Goal: Use online tool/utility: Utilize a website feature to perform a specific function

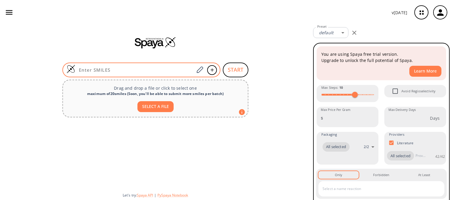
click at [130, 67] on input at bounding box center [134, 70] width 119 height 6
click at [154, 67] on input at bounding box center [134, 70] width 119 height 6
paste input "OC1=CC2=CC=CC=C2C(C3=NN=C(S)O3)=C1"
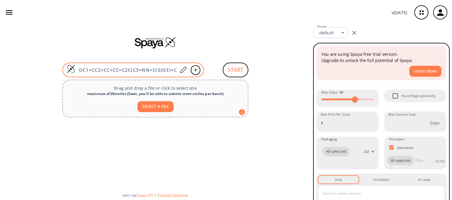
type input "OC1=CC2=CC=CC=C2C(C3=NN=C(S)O3)=C1"
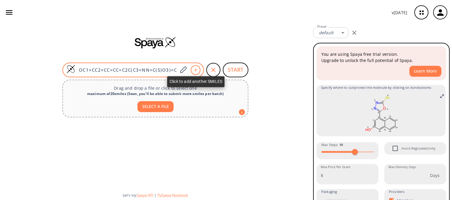
click at [196, 69] on icon at bounding box center [196, 70] width 6 height 4
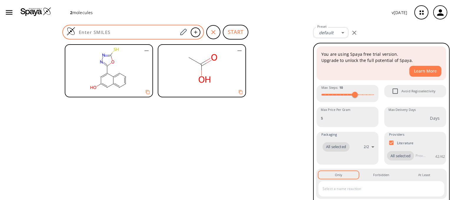
click at [115, 29] on input at bounding box center [126, 32] width 102 height 6
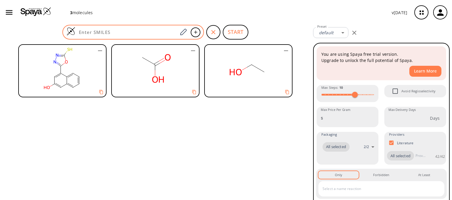
click at [141, 28] on div at bounding box center [133, 32] width 142 height 15
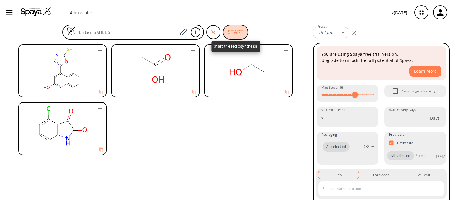
click at [232, 33] on button "START" at bounding box center [236, 32] width 26 height 15
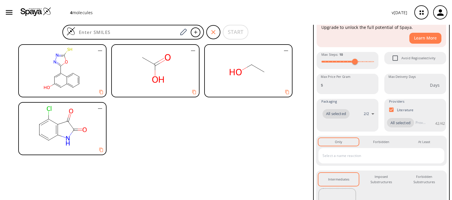
scroll to position [100, 0]
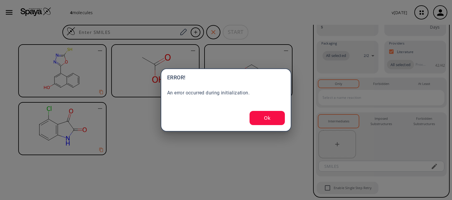
click at [265, 124] on button "Ok" at bounding box center [267, 118] width 35 height 14
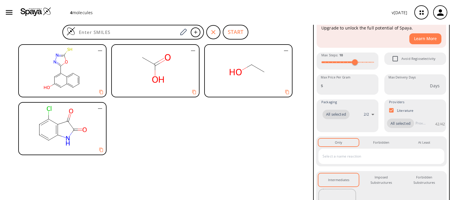
scroll to position [0, 0]
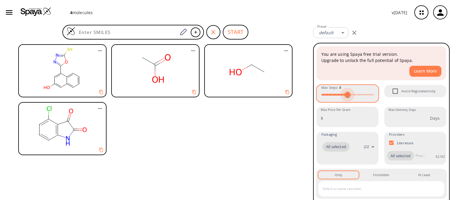
click at [348, 94] on span at bounding box center [348, 95] width 6 height 6
click at [325, 95] on span at bounding box center [348, 94] width 52 height 9
type input "1"
drag, startPoint x: 326, startPoint y: 95, endPoint x: 320, endPoint y: 97, distance: 6.3
click at [320, 97] on span at bounding box center [322, 95] width 6 height 6
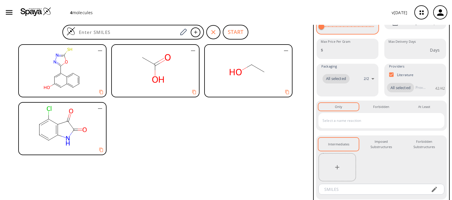
scroll to position [85, 0]
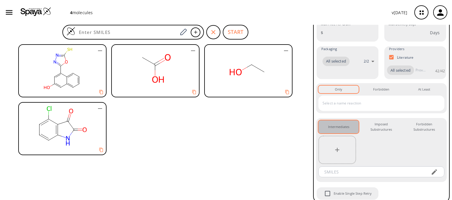
click at [344, 133] on button "Intermediates 0" at bounding box center [339, 126] width 40 height 13
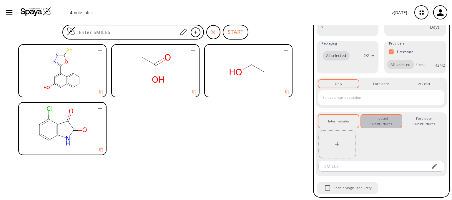
click at [380, 121] on div "Imposed Substructures 0" at bounding box center [381, 121] width 31 height 11
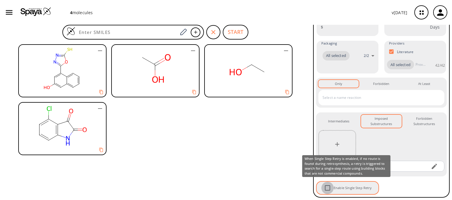
click at [331, 184] on input "Enable Single Step Retry" at bounding box center [328, 187] width 12 height 12
checkbox input "true"
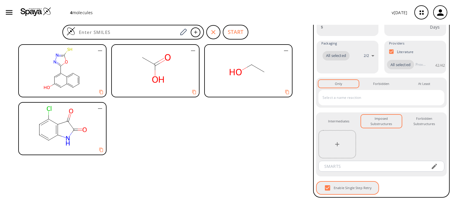
scroll to position [0, 0]
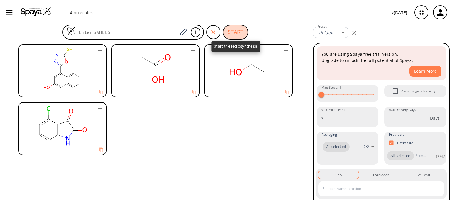
click at [247, 29] on button "START" at bounding box center [236, 32] width 26 height 15
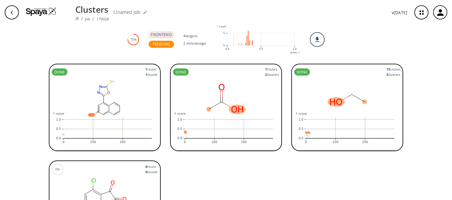
click at [125, 93] on rect at bounding box center [105, 97] width 106 height 41
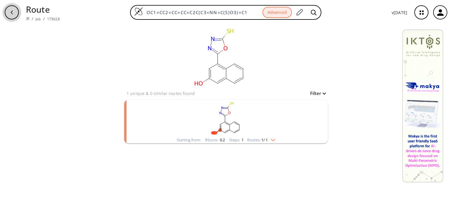
click at [13, 11] on icon "button" at bounding box center [11, 12] width 5 height 5
click at [424, 17] on icon "button" at bounding box center [422, 13] width 16 height 16
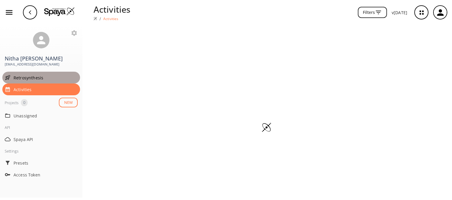
click at [21, 79] on span "Retrosynthesis" at bounding box center [46, 78] width 64 height 6
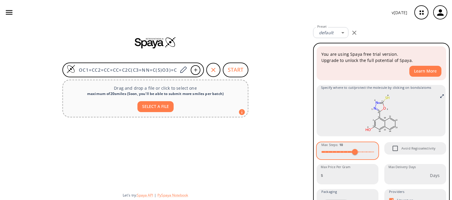
type input "2"
click at [325, 151] on span at bounding box center [348, 151] width 52 height 9
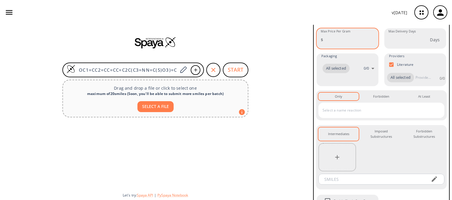
scroll to position [136, 0]
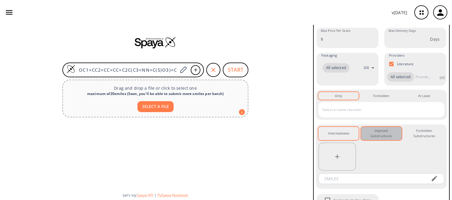
click at [388, 139] on button "Imposed Substructures 0" at bounding box center [381, 133] width 40 height 13
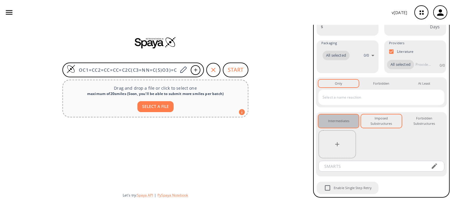
click at [353, 125] on button "Intermediates 0" at bounding box center [339, 120] width 40 height 13
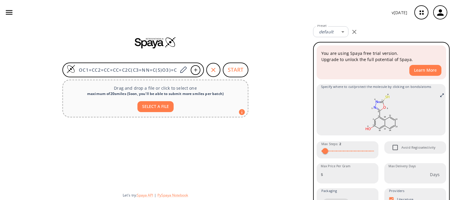
scroll to position [0, 0]
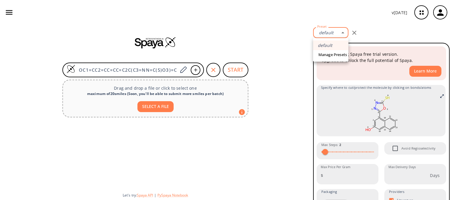
click at [337, 36] on body "v 1.9.39 Nitha Dsouza navnitha690@gmail.com Retrosynthesis Activities Projects …" at bounding box center [226, 100] width 452 height 200
click at [277, 47] on div at bounding box center [226, 100] width 452 height 200
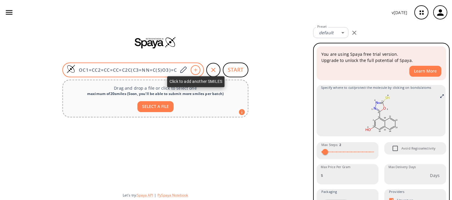
click at [196, 70] on icon at bounding box center [195, 69] width 3 height 3
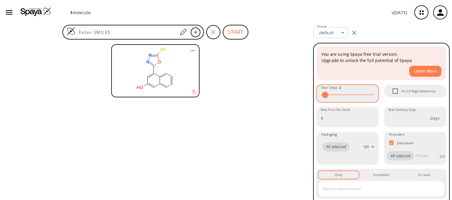
type input "1"
click at [322, 95] on span at bounding box center [322, 95] width 6 height 6
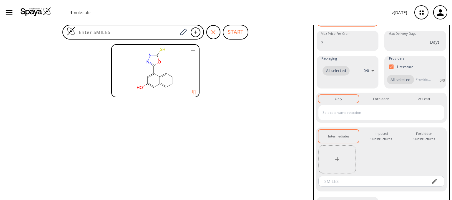
scroll to position [77, 0]
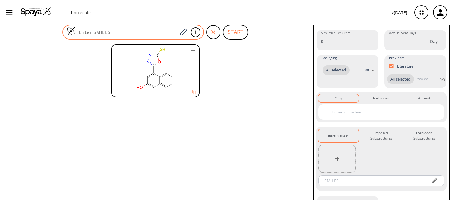
click at [116, 32] on input at bounding box center [126, 32] width 102 height 6
click at [181, 32] on icon at bounding box center [183, 32] width 8 height 8
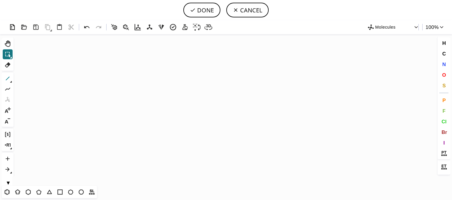
click at [8, 79] on icon at bounding box center [8, 79] width 8 height 8
drag, startPoint x: 78, startPoint y: 85, endPoint x: 94, endPoint y: 75, distance: 18.9
click at [94, 75] on icon "Created with Raphaël 2.3.0 C H 3 C H 3" at bounding box center [226, 109] width 421 height 151
drag, startPoint x: 85, startPoint y: 80, endPoint x: 92, endPoint y: 86, distance: 8.6
drag, startPoint x: 70, startPoint y: 94, endPoint x: 107, endPoint y: 73, distance: 42.6
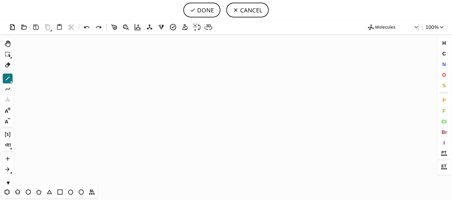
click at [107, 73] on icon "Created with Raphaël 2.3.0" at bounding box center [226, 109] width 421 height 151
click at [442, 71] on button "O" at bounding box center [444, 75] width 10 height 10
click at [91, 94] on tspan "O" at bounding box center [91, 94] width 3 height 4
click at [82, 77] on tspan "O" at bounding box center [81, 77] width 3 height 4
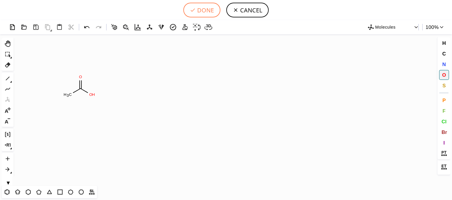
click at [209, 9] on button "DONE" at bounding box center [201, 10] width 37 height 15
type input "CC(=O)O"
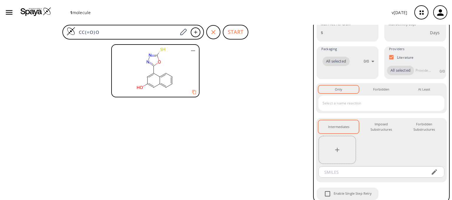
scroll to position [134, 0]
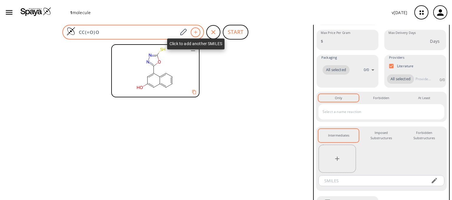
click at [196, 30] on icon at bounding box center [196, 32] width 6 height 4
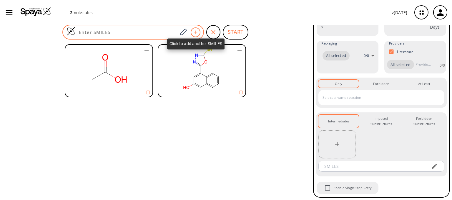
scroll to position [77, 0]
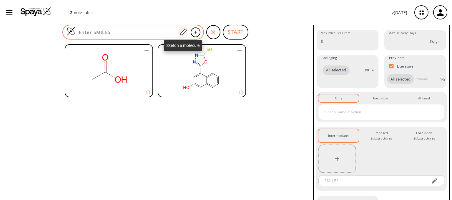
click at [182, 29] on icon at bounding box center [183, 32] width 8 height 8
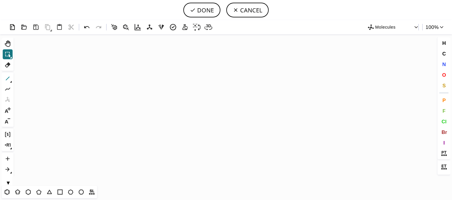
click at [8, 79] on icon at bounding box center [8, 79] width 8 height 8
click at [57, 82] on icon "Created with Raphaël 2.3.0" at bounding box center [226, 109] width 421 height 151
drag, startPoint x: 77, startPoint y: 83, endPoint x: 77, endPoint y: 90, distance: 7.1
click at [445, 72] on span "O" at bounding box center [444, 75] width 4 height 6
click at [90, 83] on tspan "O" at bounding box center [90, 83] width 3 height 4
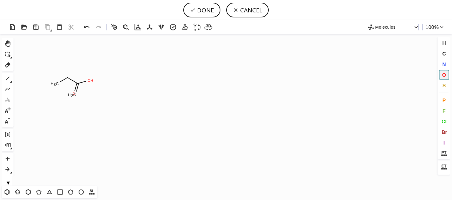
click at [74, 93] on tspan "O" at bounding box center [74, 93] width 3 height 4
click at [208, 9] on button "DONE" at bounding box center [201, 10] width 37 height 15
type input "CCC(O)=O"
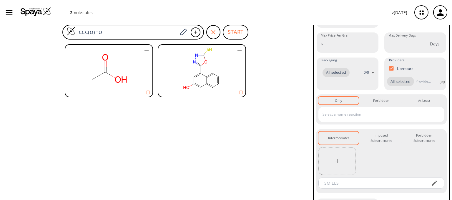
scroll to position [128, 0]
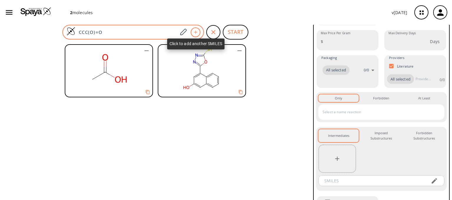
click at [198, 34] on div at bounding box center [196, 32] width 10 height 10
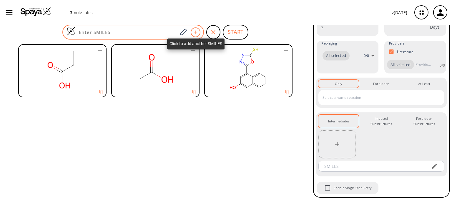
scroll to position [77, 0]
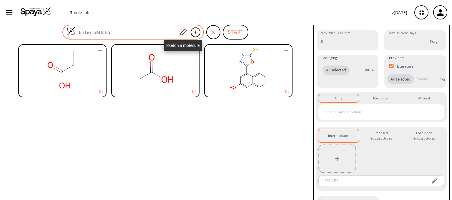
click at [183, 32] on icon at bounding box center [183, 32] width 8 height 8
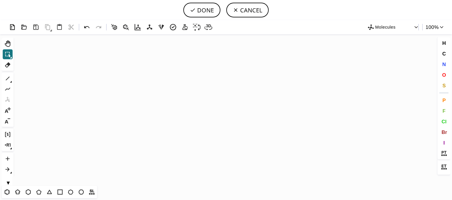
drag, startPoint x: 7, startPoint y: 191, endPoint x: 119, endPoint y: 80, distance: 157.9
click at [119, 80] on div "Created with Raphaël 2.3.0 Molecules 100 % Ctrl+Alt+H Shift+Tab Del 1 Alt+E + -…" at bounding box center [226, 110] width 452 height 180
click at [119, 80] on icon "Created with Raphaël 2.3.0" at bounding box center [226, 109] width 421 height 151
click at [109, 75] on icon "Created with Raphaël 2.3.0" at bounding box center [226, 109] width 421 height 151
drag, startPoint x: 109, startPoint y: 75, endPoint x: 132, endPoint y: 94, distance: 30.1
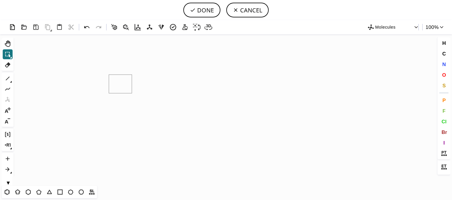
click at [132, 94] on icon "Created with Raphaël 2.3.0" at bounding box center [226, 109] width 421 height 151
click at [8, 193] on icon at bounding box center [7, 192] width 8 height 8
click at [76, 149] on icon "Created with Raphaël 2.3.0" at bounding box center [226, 109] width 421 height 151
click at [86, 158] on div "Created with Raphaël 2.3.0 Molecules 100 % Ctrl+Alt+H Shift+Tab Del 1 Alt+E + -…" at bounding box center [226, 110] width 452 height 180
click at [16, 190] on icon at bounding box center [17, 191] width 5 height 5
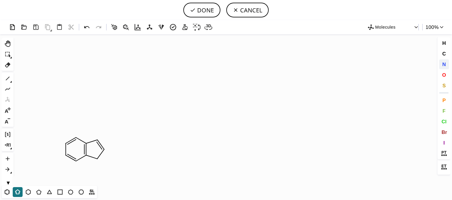
click at [444, 62] on span "N" at bounding box center [444, 64] width 4 height 6
click at [97, 158] on tspan "N" at bounding box center [96, 158] width 3 height 4
click at [7, 77] on icon at bounding box center [8, 79] width 8 height 8
click at [444, 76] on span "O" at bounding box center [444, 75] width 4 height 6
click at [102, 128] on tspan "O" at bounding box center [101, 128] width 3 height 4
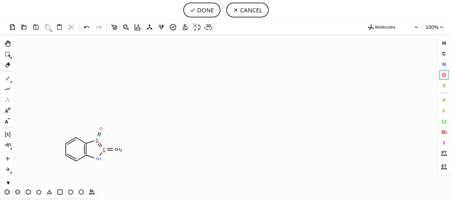
click at [117, 149] on tspan "O" at bounding box center [116, 149] width 3 height 4
click at [5, 64] on icon at bounding box center [8, 65] width 8 height 8
click at [99, 144] on icon at bounding box center [100, 144] width 7 height 7
click at [9, 78] on icon at bounding box center [8, 79] width 8 height 8
drag, startPoint x: 97, startPoint y: 139, endPoint x: 104, endPoint y: 148, distance: 10.9
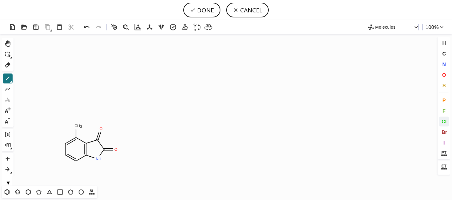
click at [445, 119] on span "Cl" at bounding box center [444, 121] width 5 height 6
click at [78, 125] on tspan "Cl" at bounding box center [78, 125] width 4 height 4
click at [203, 15] on button "DONE" at bounding box center [201, 10] width 37 height 15
type input "C1C=CC2NC(C(=O)C=2C=1Cl)=O"
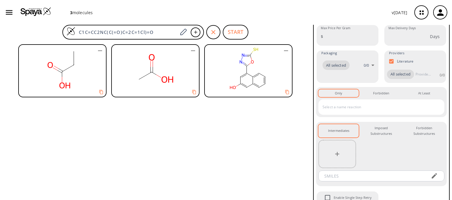
scroll to position [128, 0]
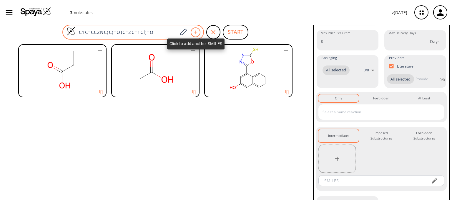
click at [196, 36] on div at bounding box center [196, 32] width 10 height 10
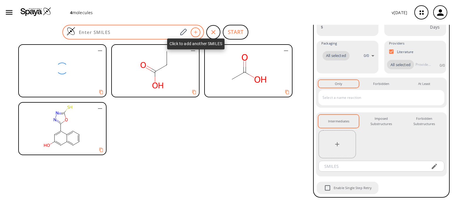
scroll to position [77, 0]
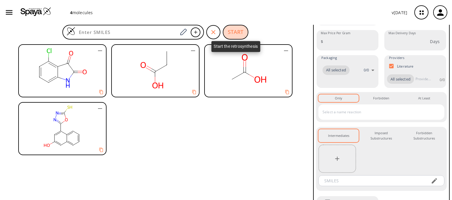
click at [230, 31] on button "START" at bounding box center [236, 32] width 26 height 15
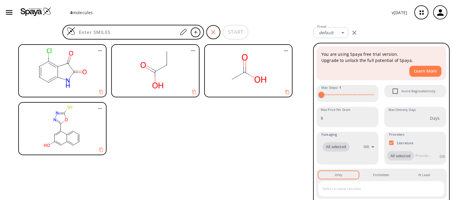
scroll to position [91, 0]
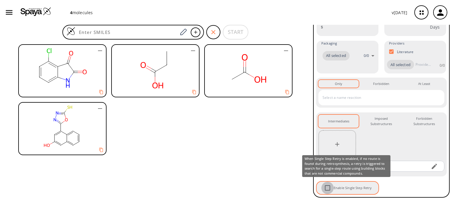
click at [326, 186] on input "Enable Single Step Retry" at bounding box center [328, 187] width 12 height 12
checkbox input "true"
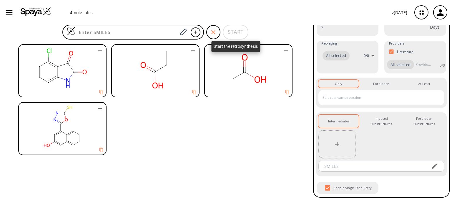
click at [235, 32] on span "START" at bounding box center [236, 32] width 26 height 15
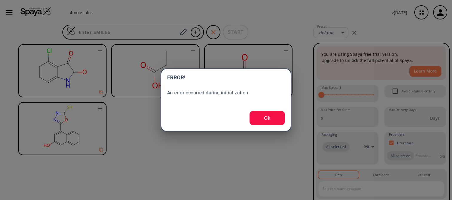
click at [278, 119] on button "Ok" at bounding box center [267, 118] width 35 height 14
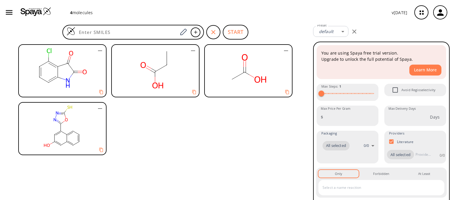
scroll to position [91, 0]
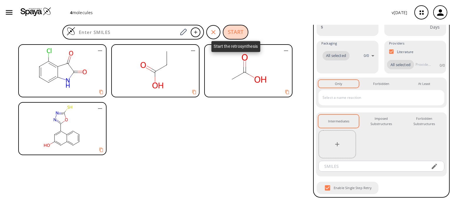
click at [244, 25] on button "START" at bounding box center [236, 32] width 26 height 15
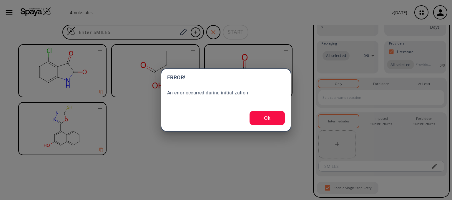
click at [269, 115] on button "Ok" at bounding box center [267, 118] width 35 height 14
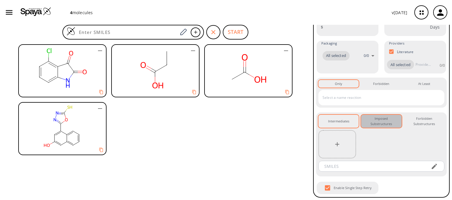
click at [381, 119] on div "Imposed Substructures 0" at bounding box center [381, 121] width 31 height 11
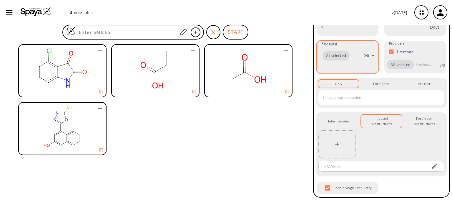
scroll to position [0, 0]
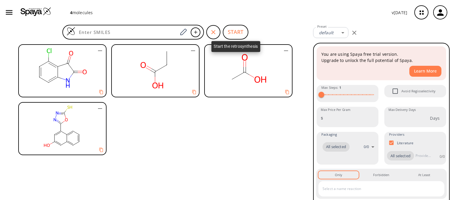
click at [238, 33] on button "START" at bounding box center [236, 32] width 26 height 15
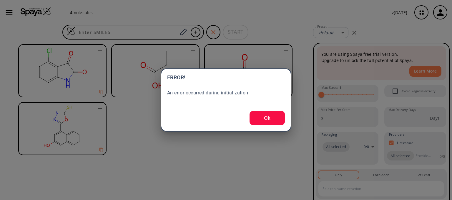
click at [273, 122] on button "Ok" at bounding box center [267, 118] width 35 height 14
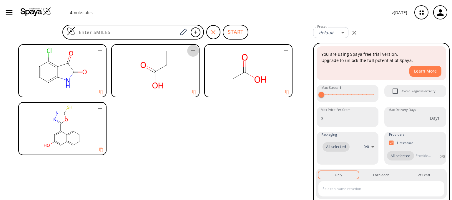
click at [191, 52] on icon "button" at bounding box center [193, 50] width 7 height 7
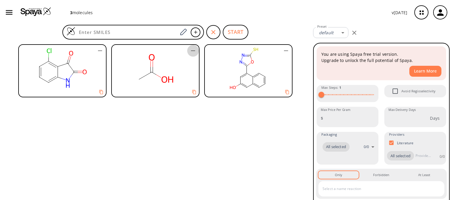
click at [195, 51] on icon "button" at bounding box center [193, 50] width 4 height 1
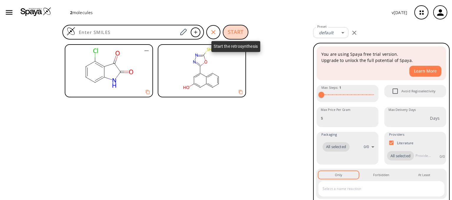
click at [238, 36] on button "START" at bounding box center [236, 32] width 26 height 15
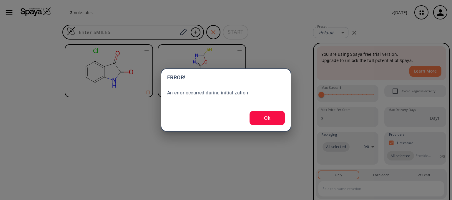
click at [273, 121] on button "Ok" at bounding box center [267, 118] width 35 height 14
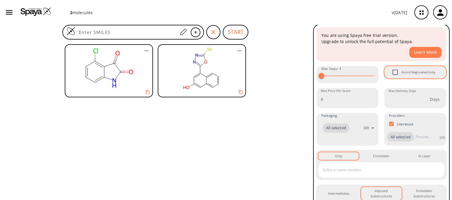
scroll to position [20, 0]
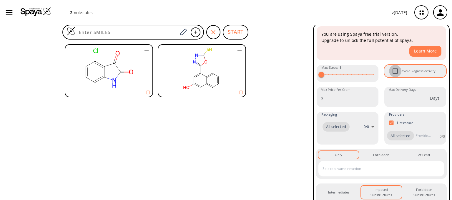
click at [397, 70] on input "Avoid Regioselectivity" at bounding box center [395, 71] width 12 height 12
checkbox input "true"
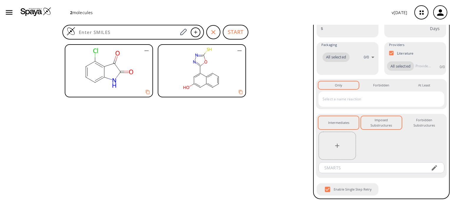
scroll to position [91, 0]
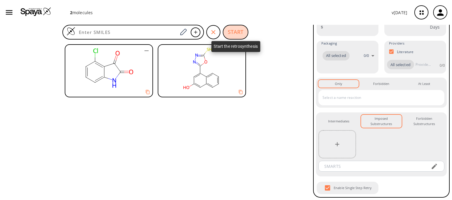
click at [237, 28] on button "START" at bounding box center [236, 32] width 26 height 15
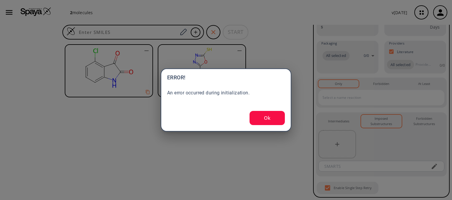
click at [267, 119] on button "Ok" at bounding box center [267, 118] width 35 height 14
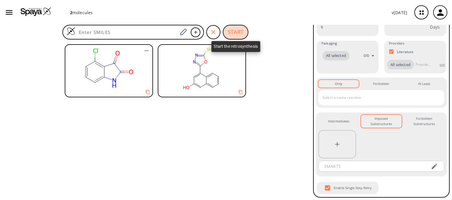
click at [234, 35] on button "START" at bounding box center [236, 32] width 26 height 15
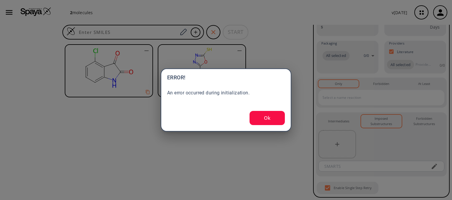
click at [272, 114] on button "Ok" at bounding box center [267, 118] width 35 height 14
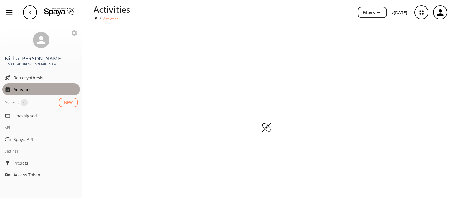
click at [58, 83] on div "Activities" at bounding box center [41, 89] width 78 height 12
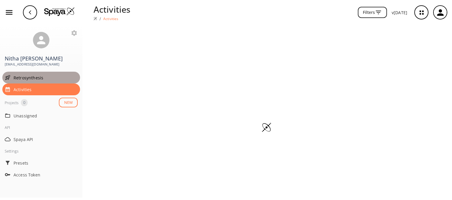
click at [61, 82] on div "Retrosynthesis" at bounding box center [41, 78] width 78 height 12
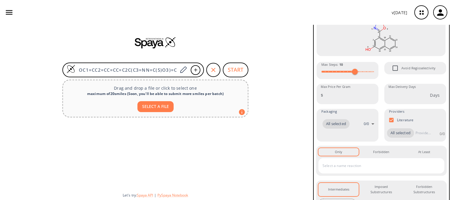
scroll to position [148, 0]
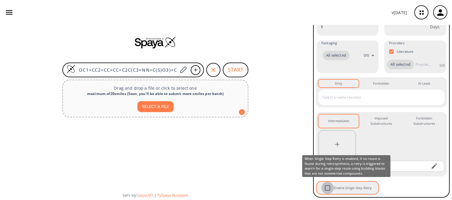
click at [327, 191] on input "Enable Single Step Retry" at bounding box center [328, 187] width 12 height 12
checkbox input "true"
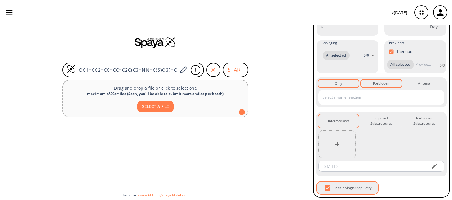
scroll to position [0, 0]
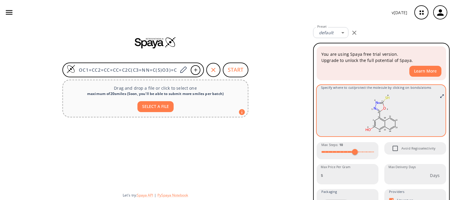
click at [387, 115] on rect at bounding box center [381, 112] width 120 height 41
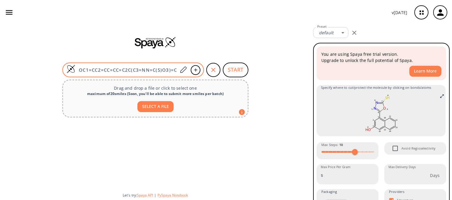
click at [191, 70] on div at bounding box center [189, 69] width 23 height 13
click at [193, 70] on icon at bounding box center [196, 70] width 6 height 4
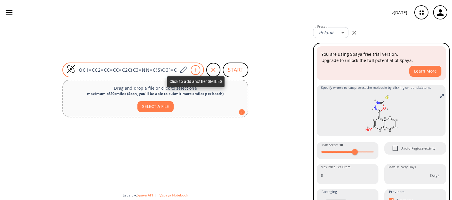
scroll to position [0, 0]
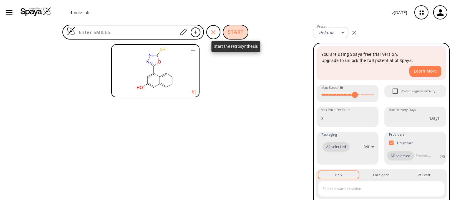
click at [231, 37] on button "START" at bounding box center [236, 32] width 26 height 15
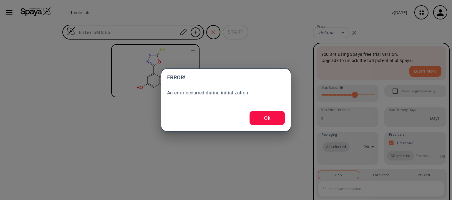
click at [273, 126] on div "ERROR! An error occurred during initialization. Ok" at bounding box center [226, 99] width 131 height 63
click at [276, 119] on button "Ok" at bounding box center [267, 118] width 35 height 14
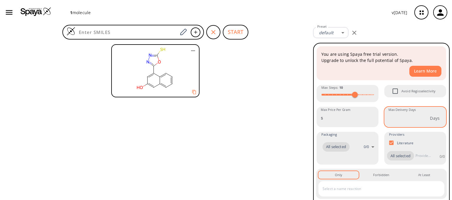
scroll to position [34, 0]
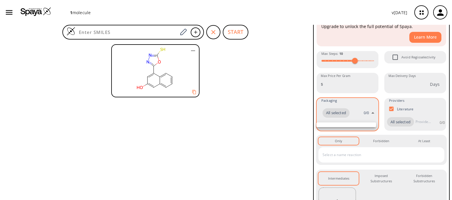
click at [345, 114] on body "1 molecule v 1.9.39 Nitha Dsouza navnitha690@gmail.com Retrosynthesis Activitie…" at bounding box center [226, 100] width 452 height 200
